Goal: Task Accomplishment & Management: Use online tool/utility

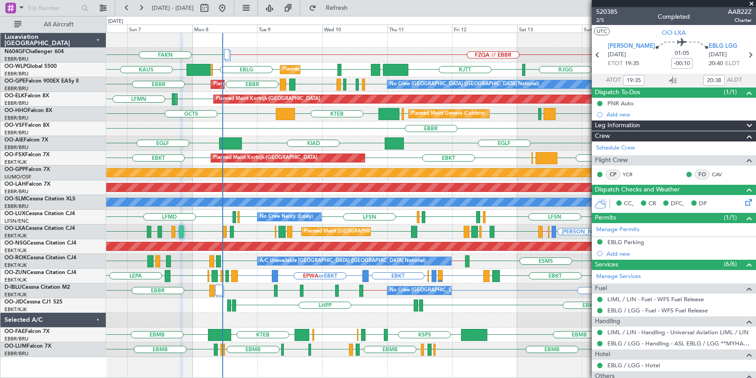
click at [751, 2] on span at bounding box center [751, 4] width 9 height 8
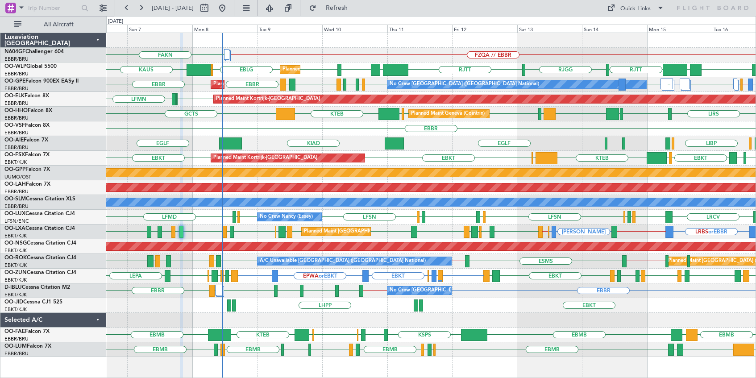
type input "0"
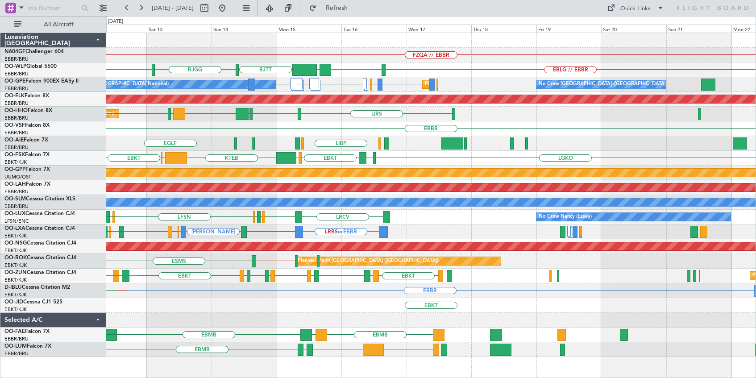
click at [325, 54] on div "FZQA // EBBR FZQA // EBBR" at bounding box center [430, 55] width 649 height 15
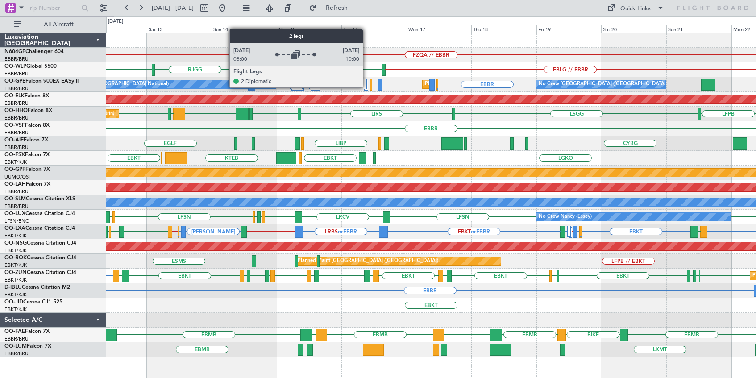
click at [367, 87] on div at bounding box center [365, 84] width 4 height 11
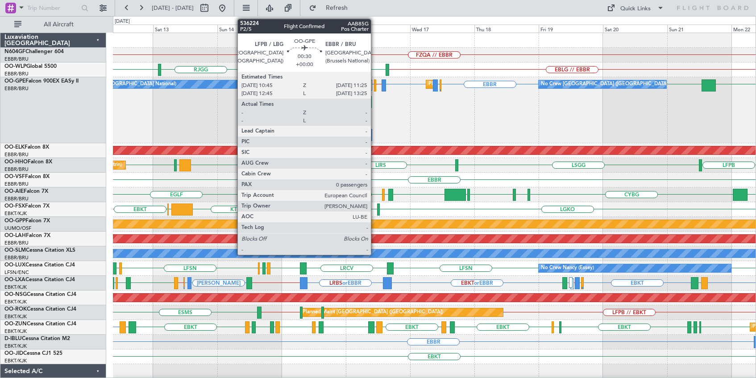
click at [375, 91] on div at bounding box center [375, 85] width 2 height 12
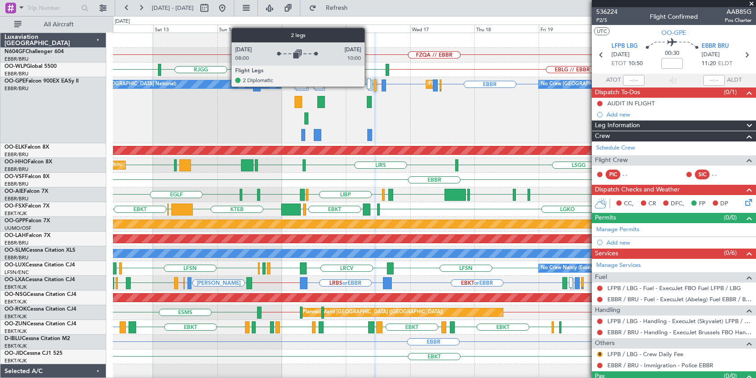
click at [368, 85] on div at bounding box center [369, 84] width 4 height 11
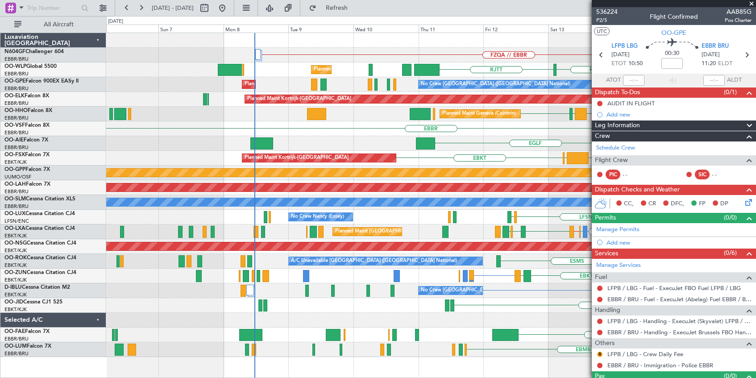
click at [597, 307] on fb-app "[DATE] - [DATE] Refresh Quick Links All Aircraft FZQA // EBBR FZQA // EBBR [GEO…" at bounding box center [378, 192] width 756 height 371
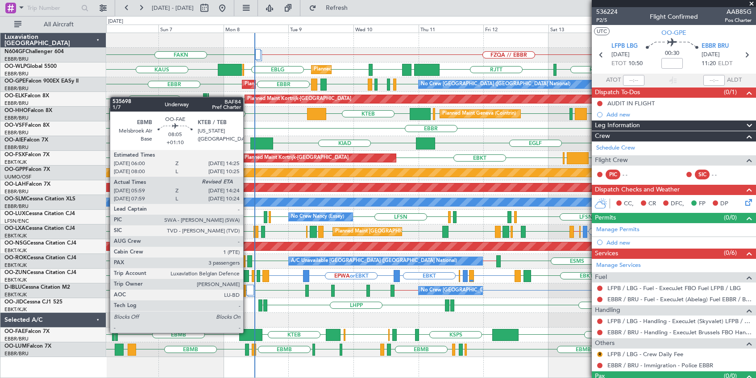
click at [247, 332] on div at bounding box center [250, 335] width 23 height 12
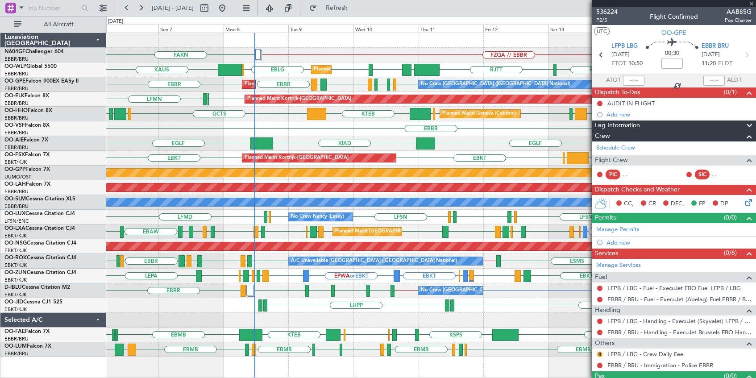
type input "+01:10"
type input "06:09"
type input "3"
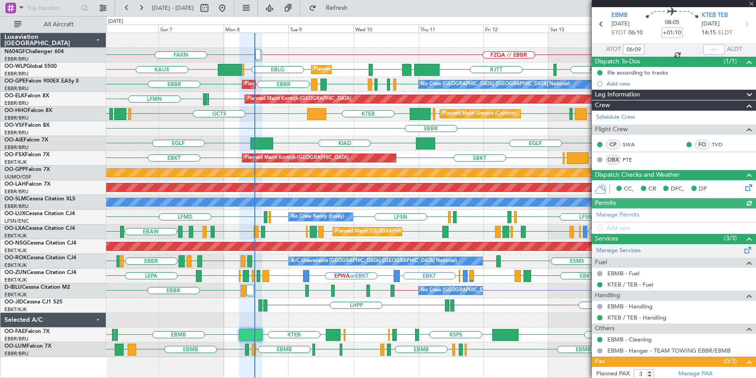
scroll to position [45, 0]
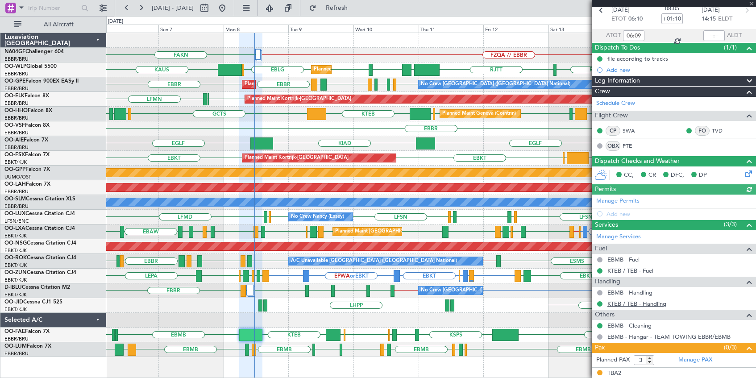
click at [656, 302] on link "KTEB / TEB - Handling" at bounding box center [636, 304] width 59 height 8
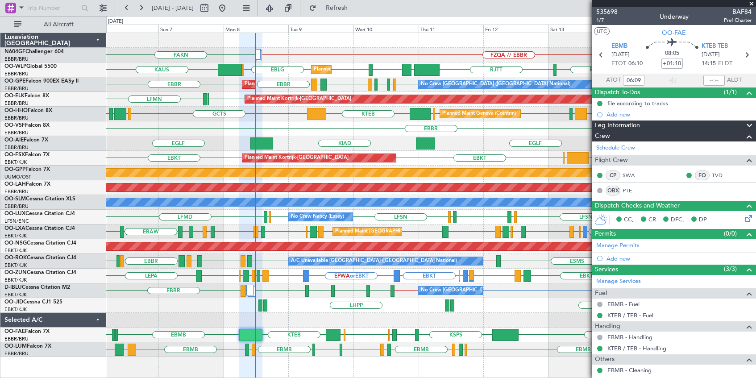
scroll to position [45, 0]
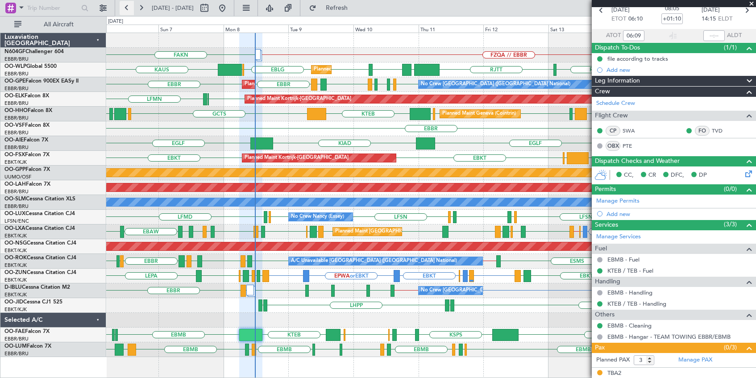
click at [128, 9] on button at bounding box center [127, 8] width 14 height 14
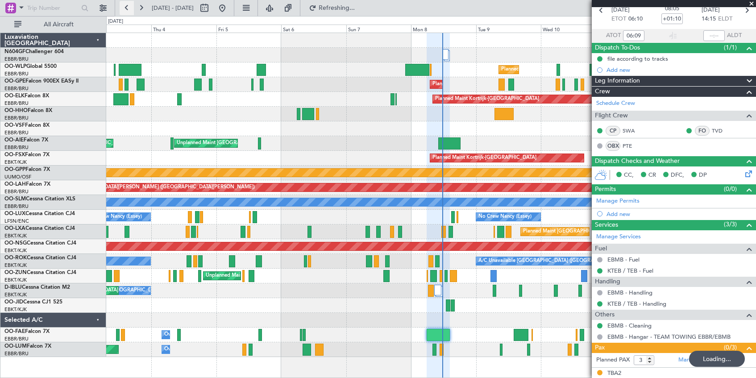
click at [128, 9] on button at bounding box center [127, 8] width 14 height 14
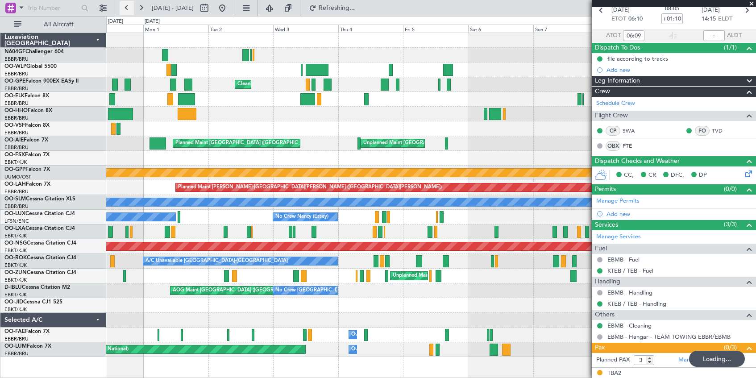
click at [128, 9] on button at bounding box center [127, 8] width 14 height 14
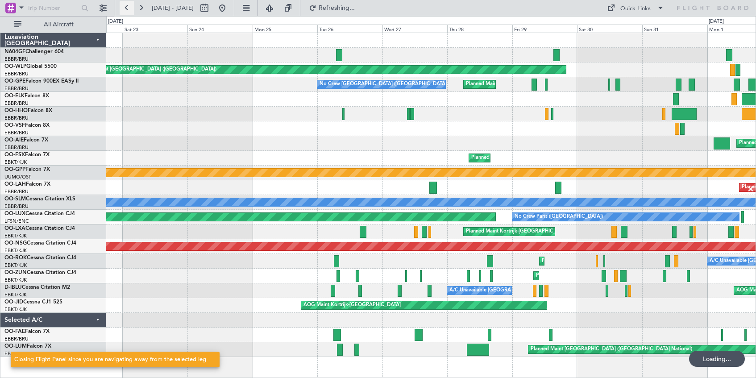
scroll to position [0, 0]
click at [128, 9] on button at bounding box center [127, 8] width 14 height 14
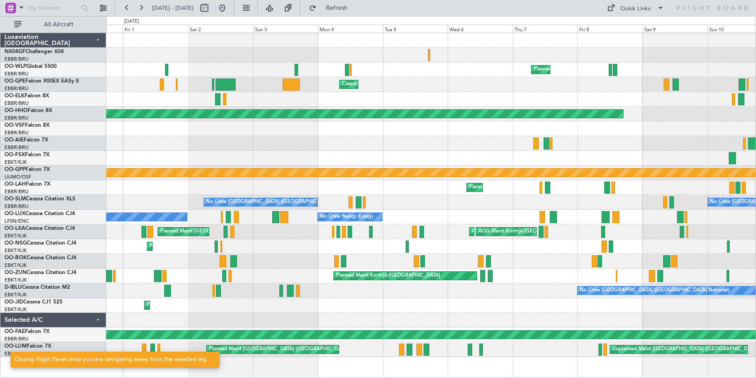
click at [245, 58] on div "Planned Maint Milan (Linate) Cleaning Brussels (Brussels National) Planned Main…" at bounding box center [430, 195] width 649 height 324
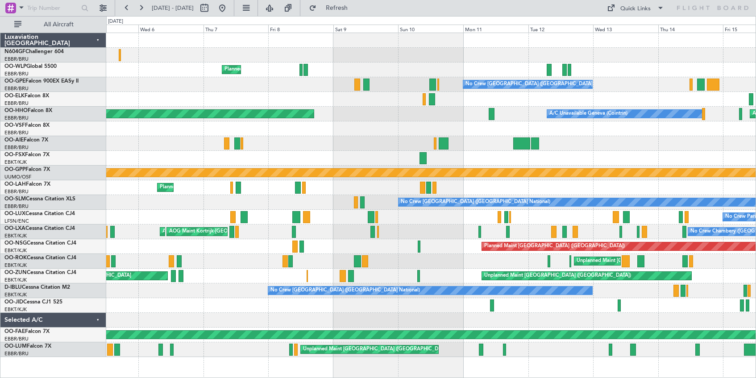
click at [186, 50] on div "Planned Maint Milan (Linate) No Crew Brussels (Brussels National) Cleaning Brus…" at bounding box center [430, 195] width 649 height 324
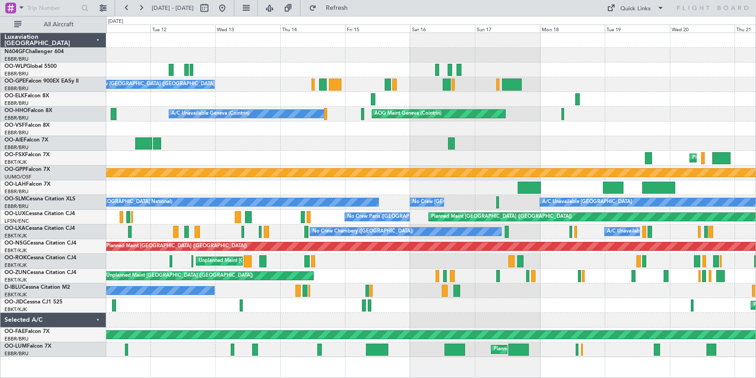
click at [132, 58] on div "Planned Maint Berlin (Brandenburg) No Crew Brussels (Brussels National) No Crew…" at bounding box center [430, 195] width 649 height 324
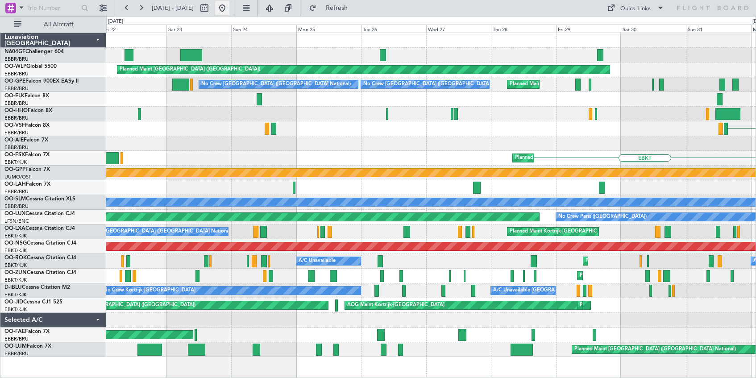
click at [229, 5] on button at bounding box center [222, 8] width 14 height 14
